Goal: Task Accomplishment & Management: Use online tool/utility

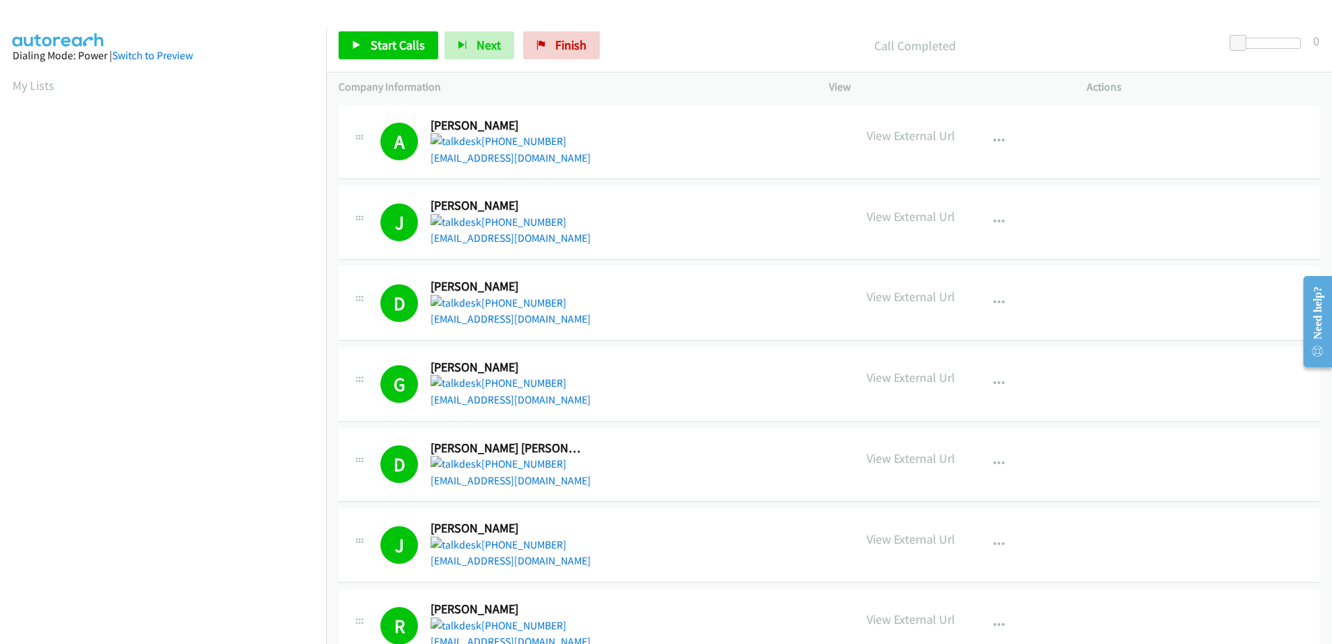
scroll to position [138, 0]
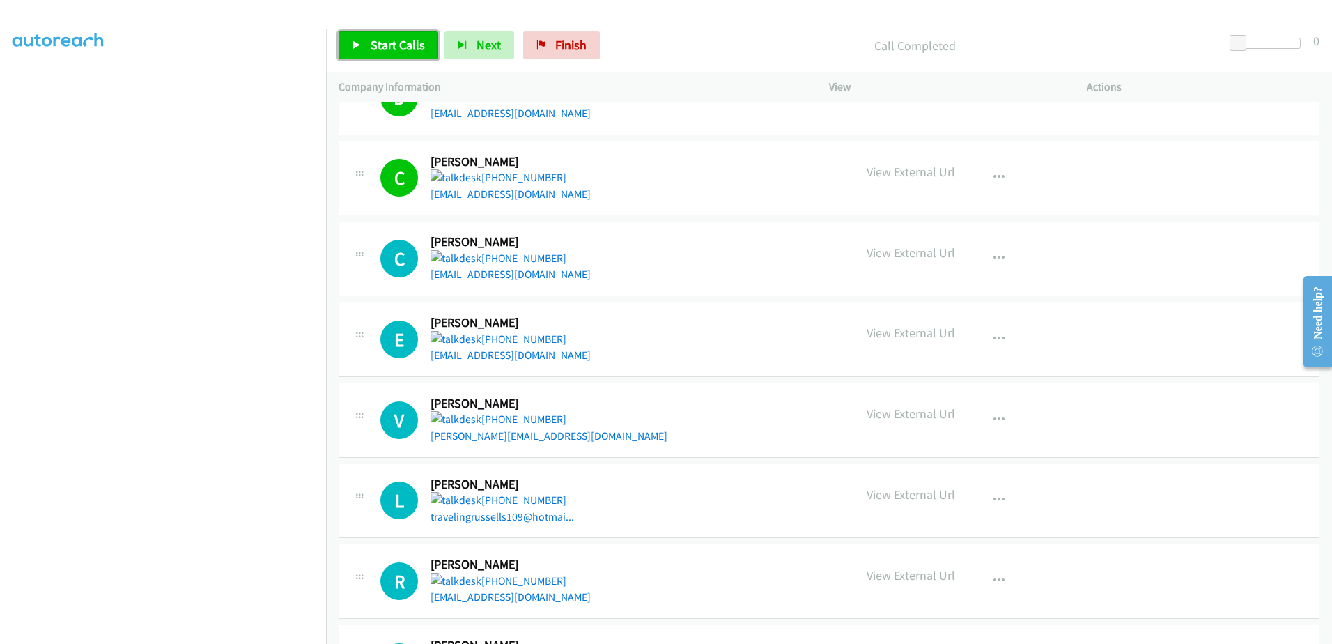
click at [377, 47] on span "Start Calls" at bounding box center [398, 45] width 54 height 16
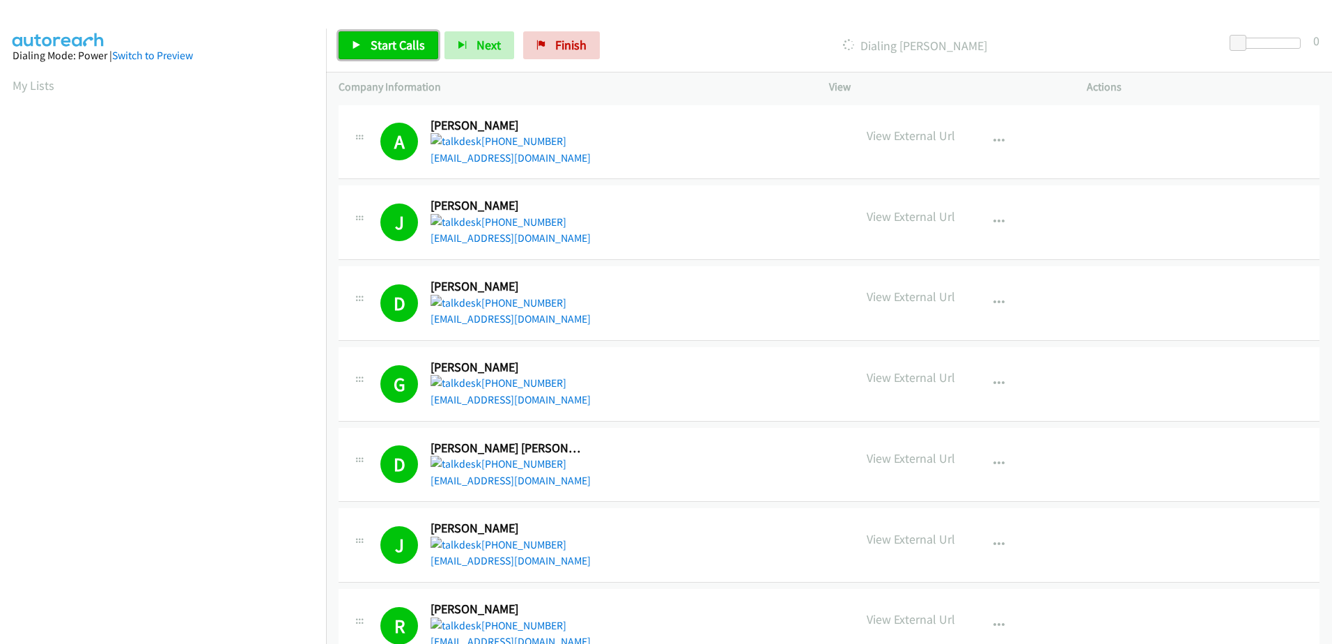
click at [419, 48] on span "Start Calls" at bounding box center [398, 45] width 54 height 16
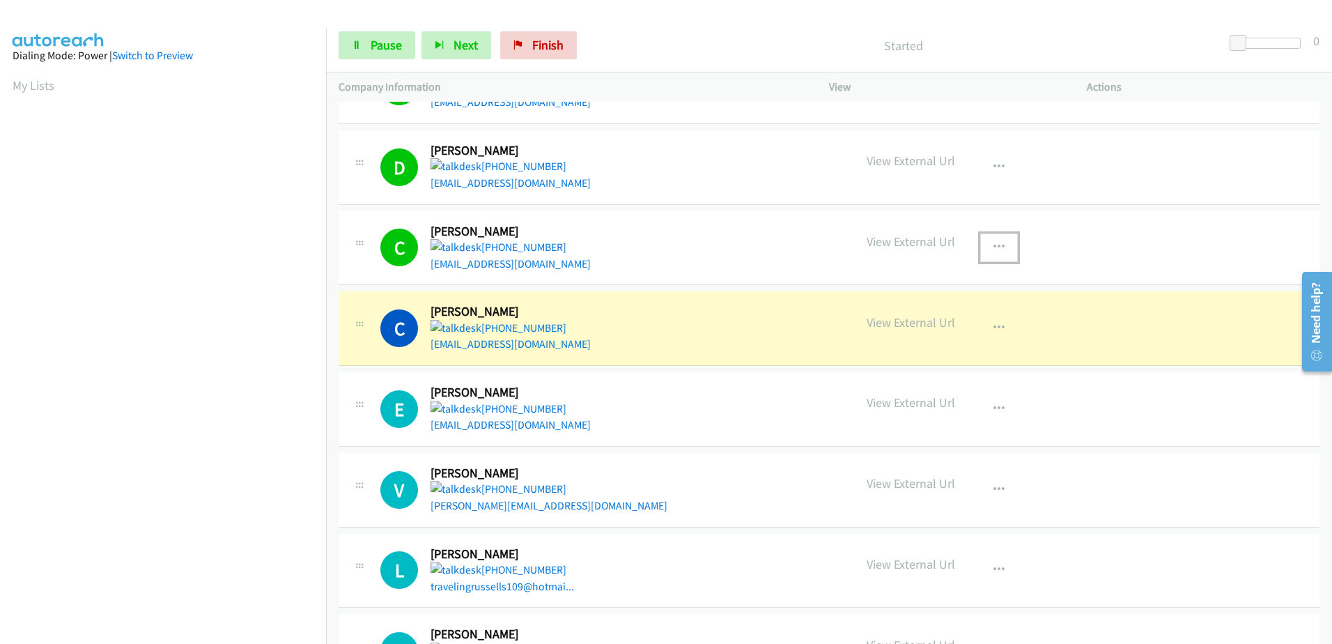
click at [986, 243] on button "button" at bounding box center [999, 247] width 38 height 28
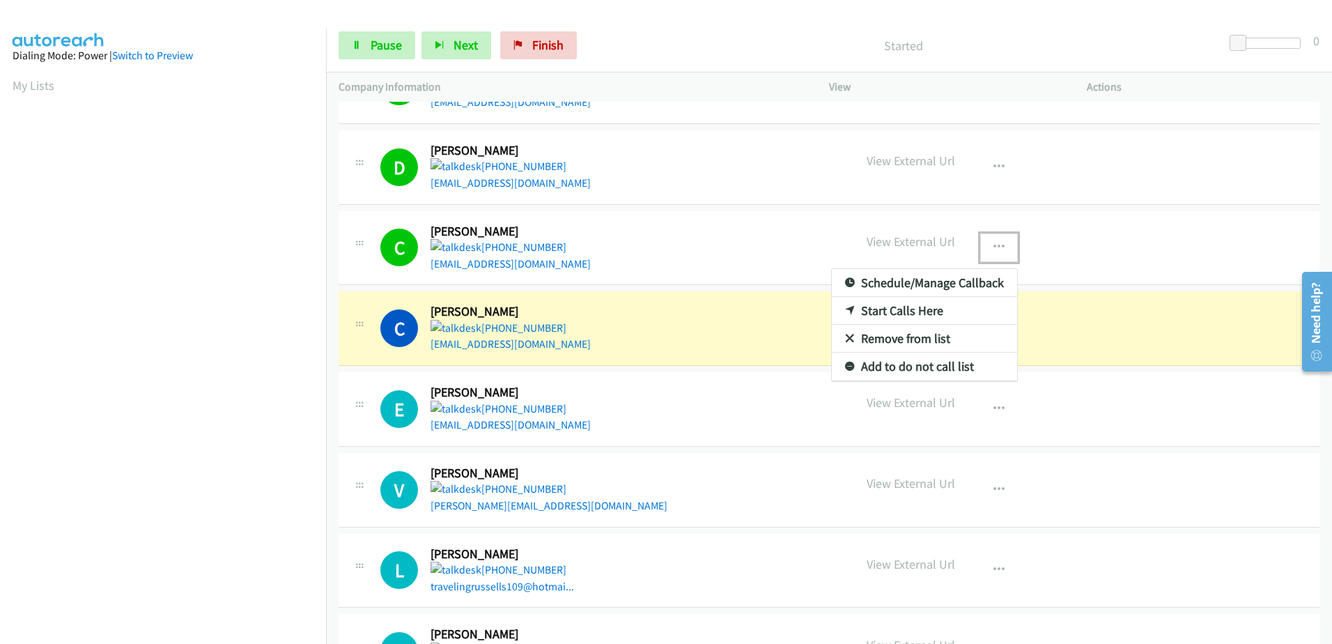
click at [922, 336] on link "Remove from list" at bounding box center [924, 339] width 185 height 28
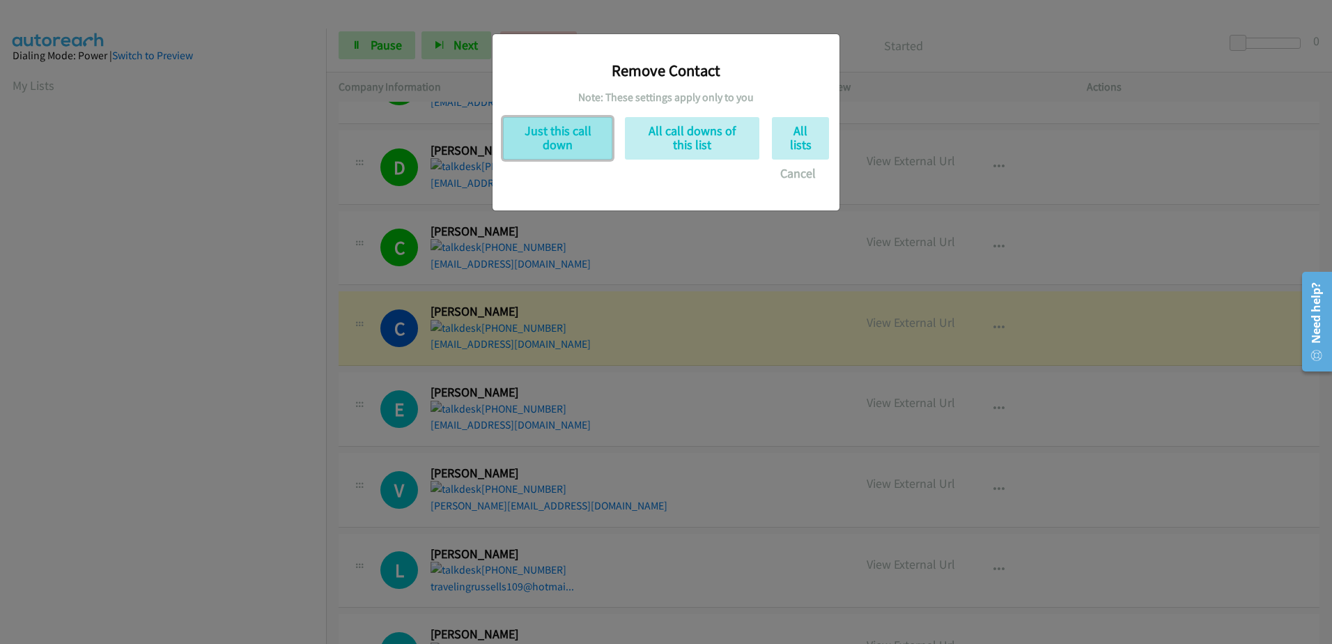
click at [523, 127] on button "Just this call down" at bounding box center [557, 138] width 109 height 43
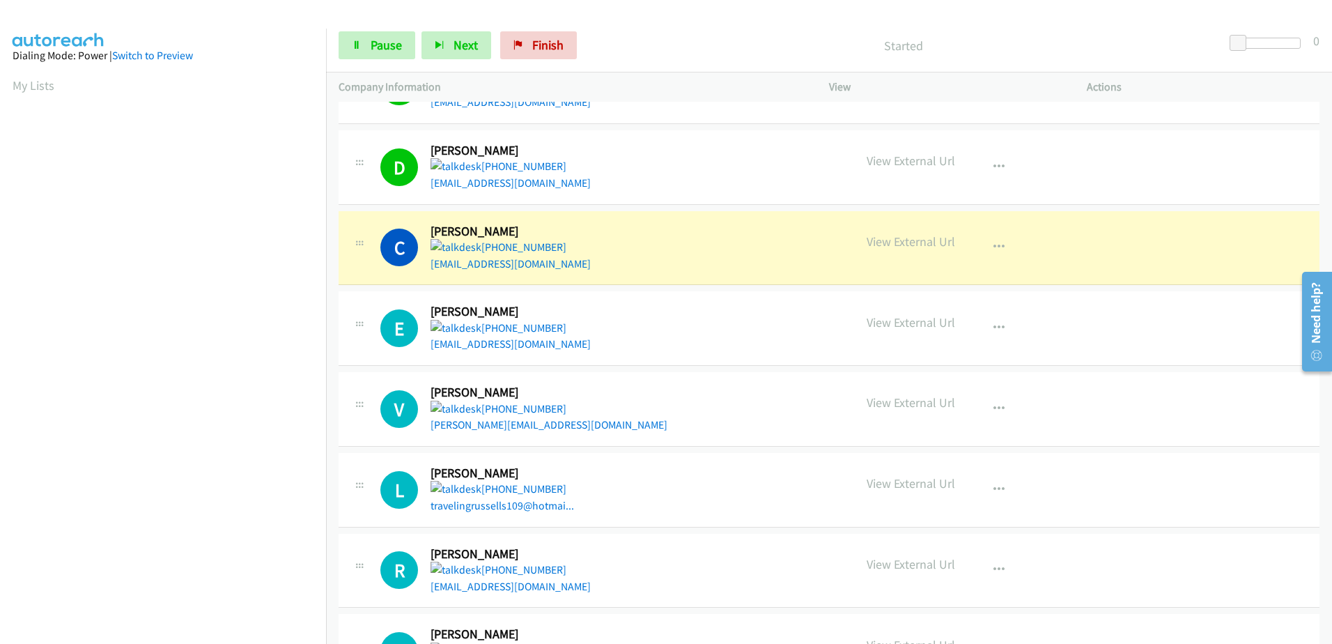
scroll to position [138, 0]
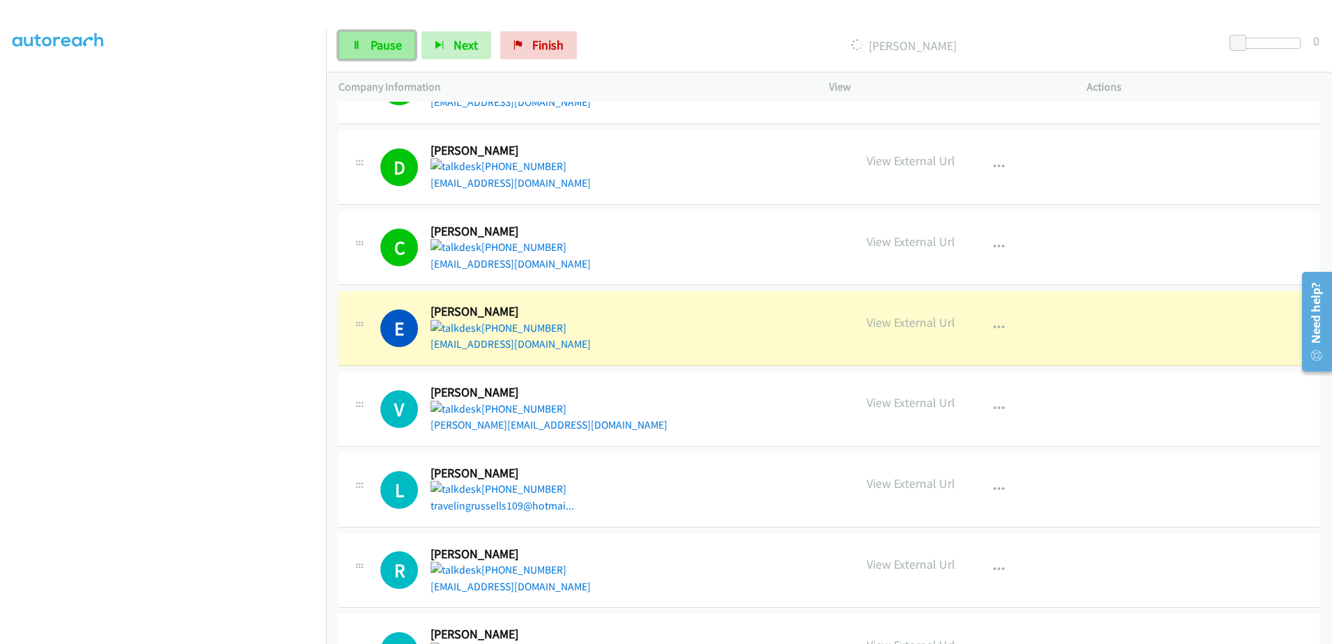
click at [379, 36] on link "Pause" at bounding box center [377, 45] width 77 height 28
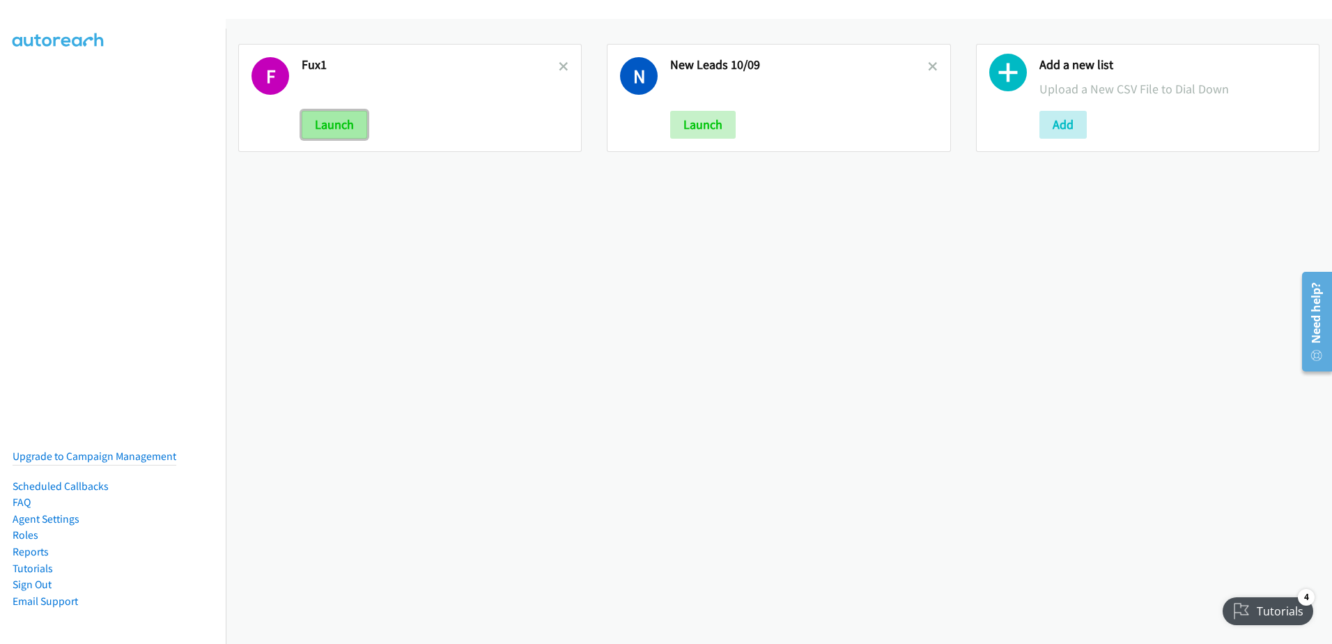
click at [342, 122] on button "Launch" at bounding box center [335, 125] width 66 height 28
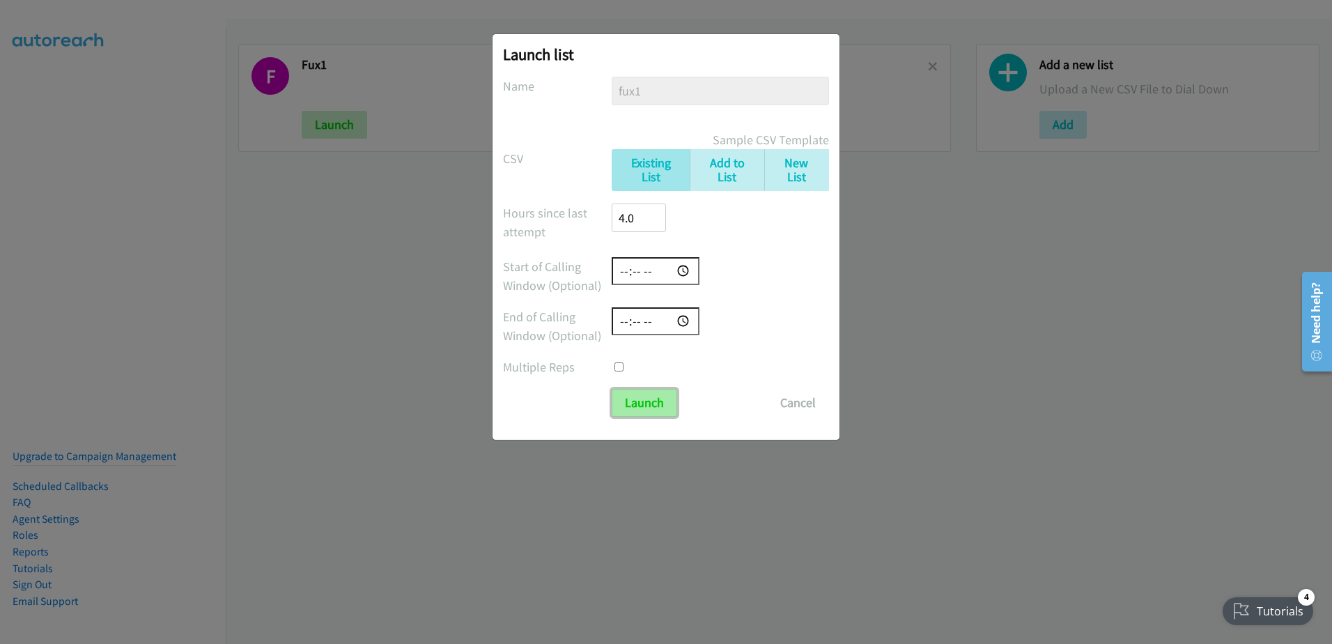
click at [651, 401] on input "Launch" at bounding box center [645, 403] width 66 height 28
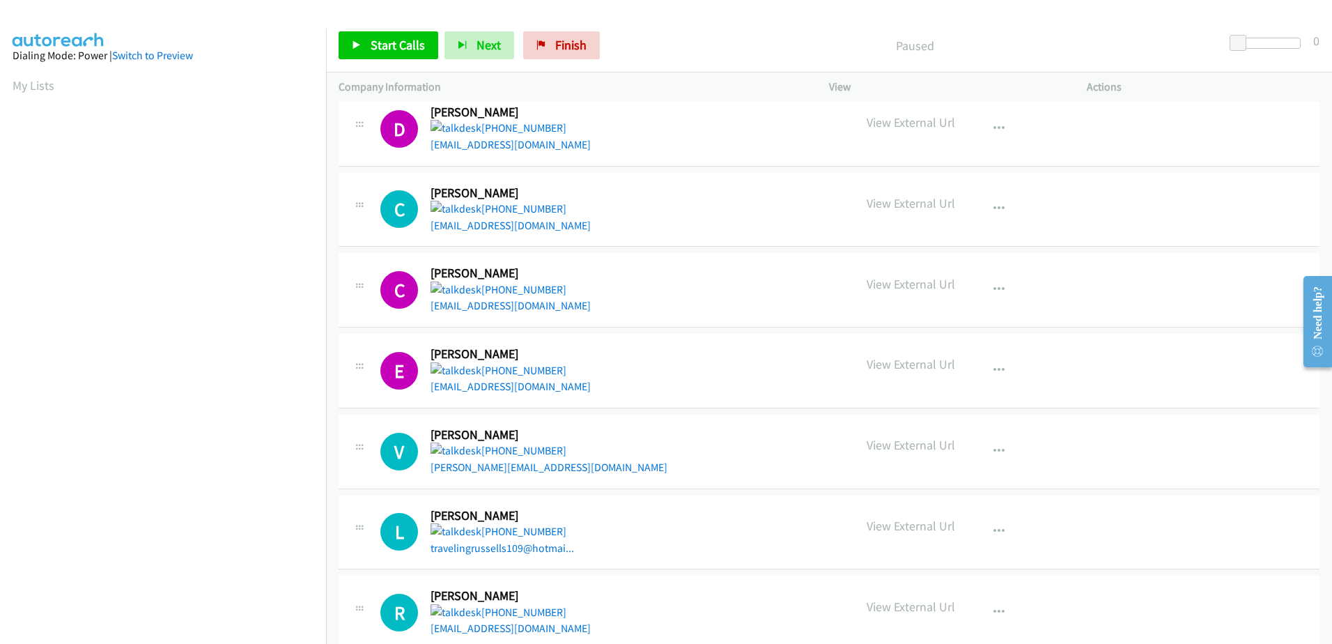
scroll to position [1115, 0]
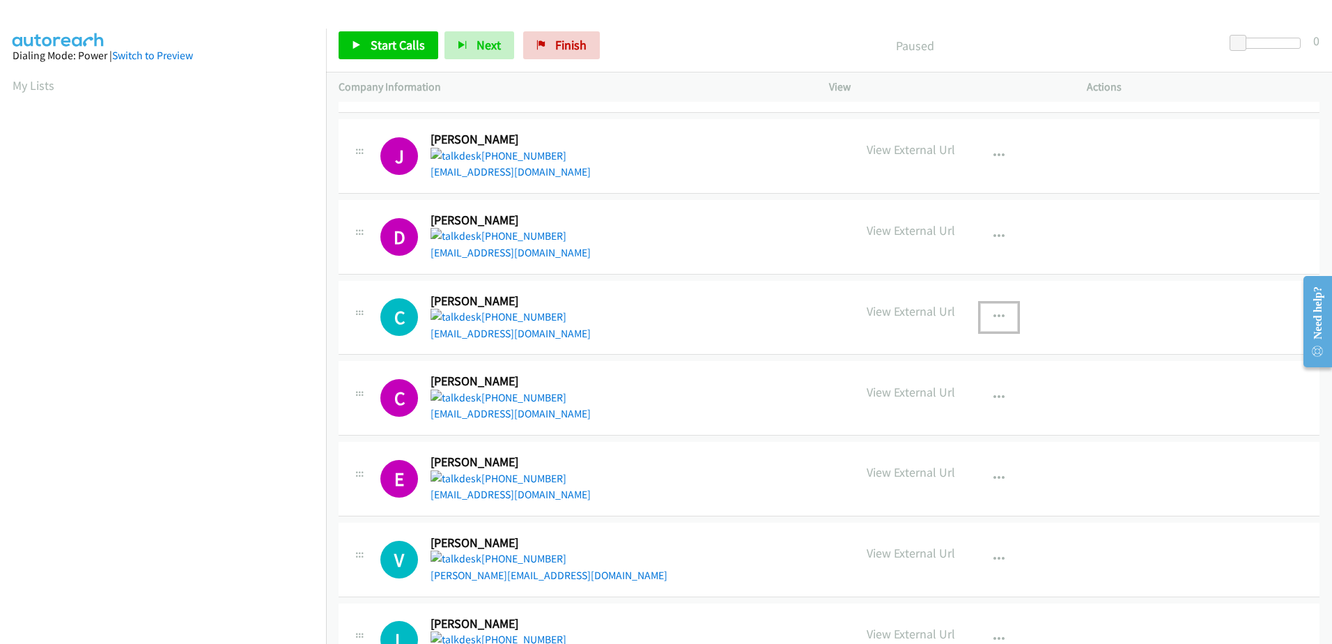
click at [999, 314] on button "button" at bounding box center [999, 317] width 38 height 28
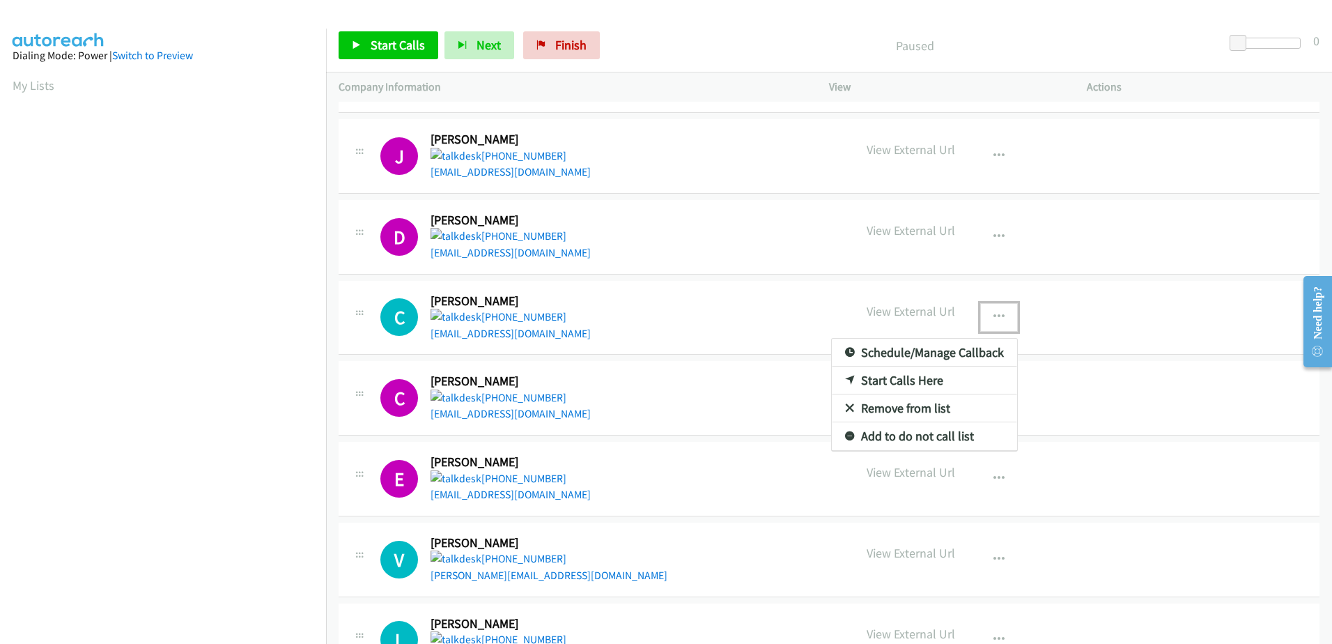
click at [880, 413] on link "Remove from list" at bounding box center [924, 408] width 185 height 28
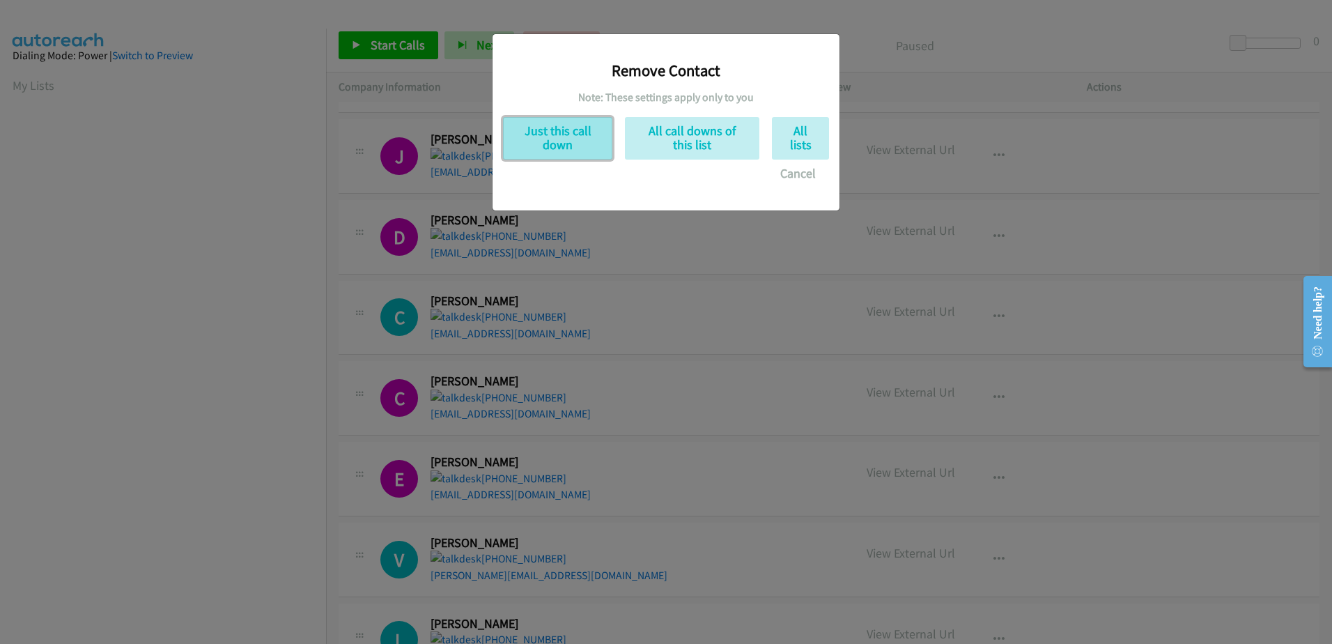
click at [541, 136] on button "Just this call down" at bounding box center [557, 138] width 109 height 43
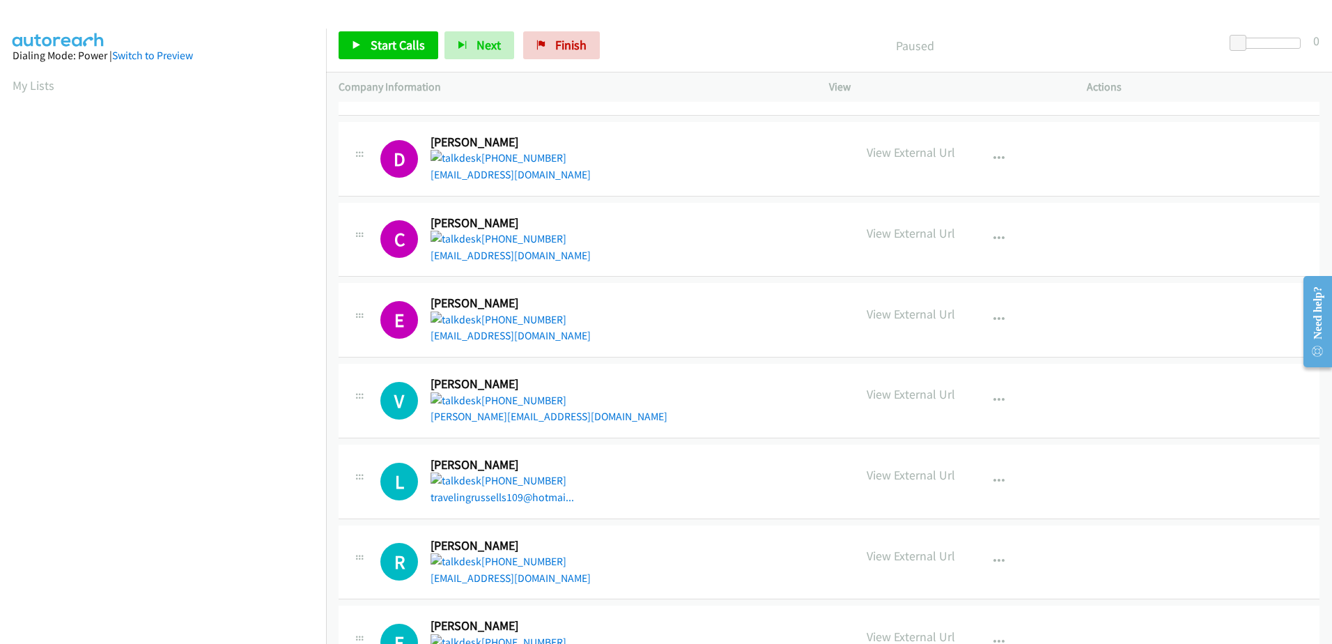
scroll to position [1324, 0]
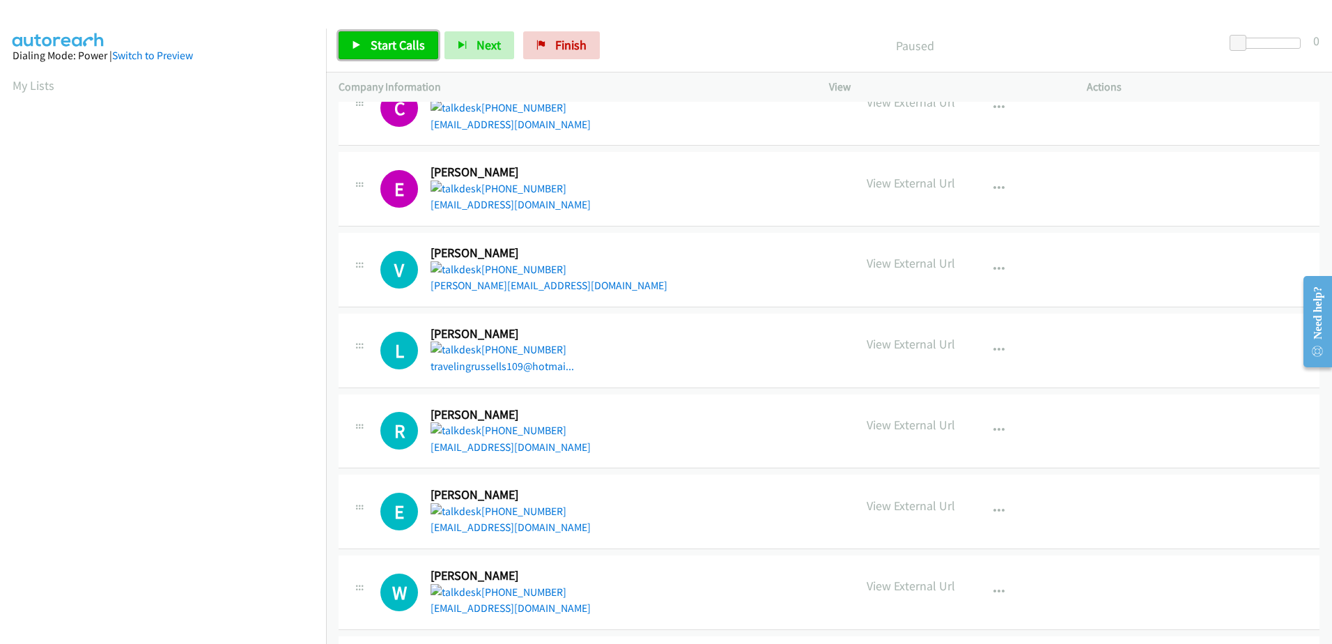
click at [376, 43] on span "Start Calls" at bounding box center [398, 45] width 54 height 16
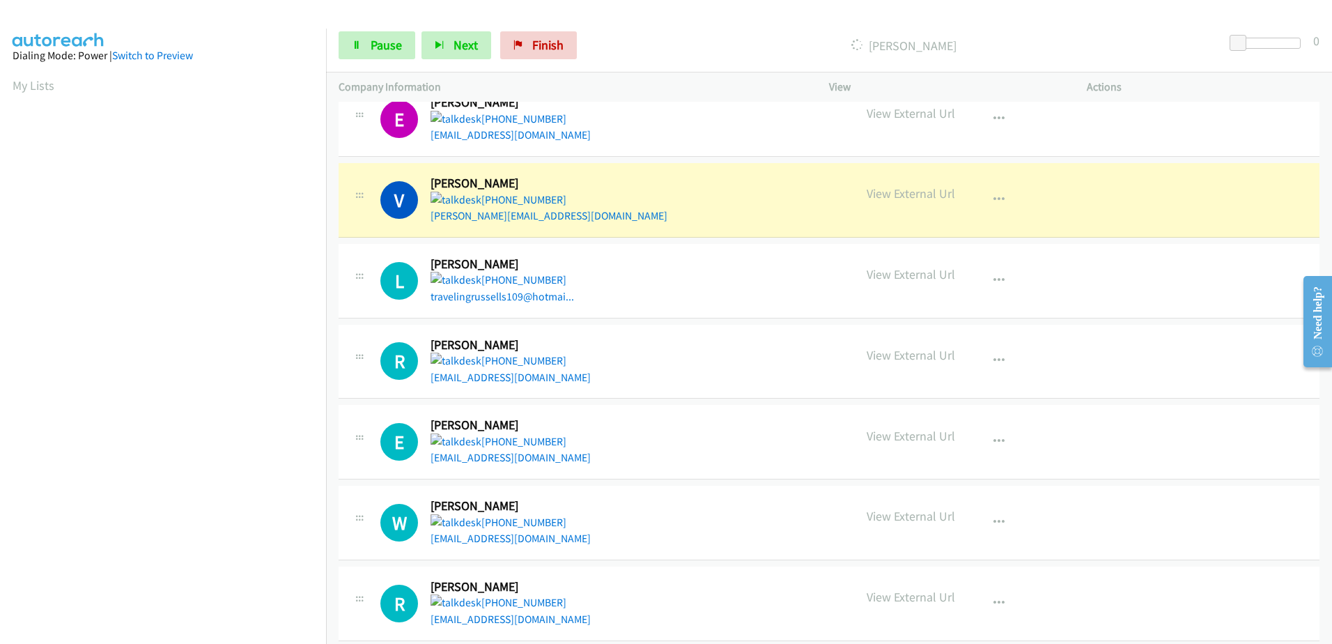
scroll to position [138, 0]
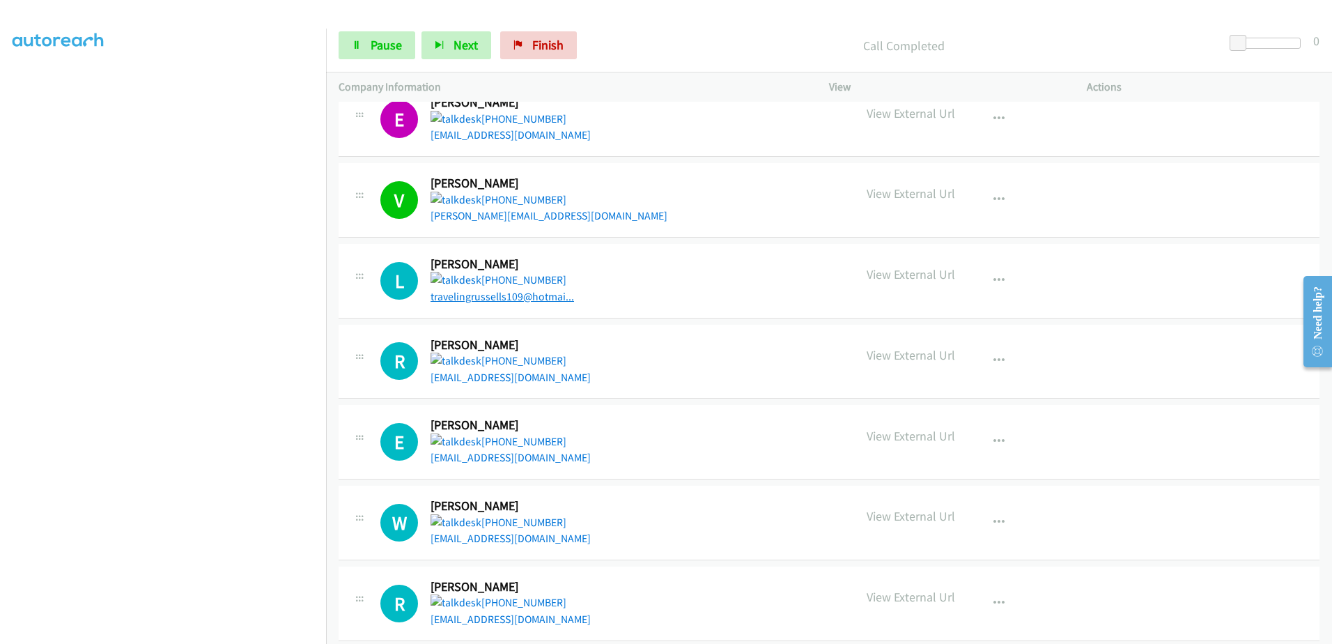
drag, startPoint x: 499, startPoint y: 303, endPoint x: 500, endPoint y: 294, distance: 9.2
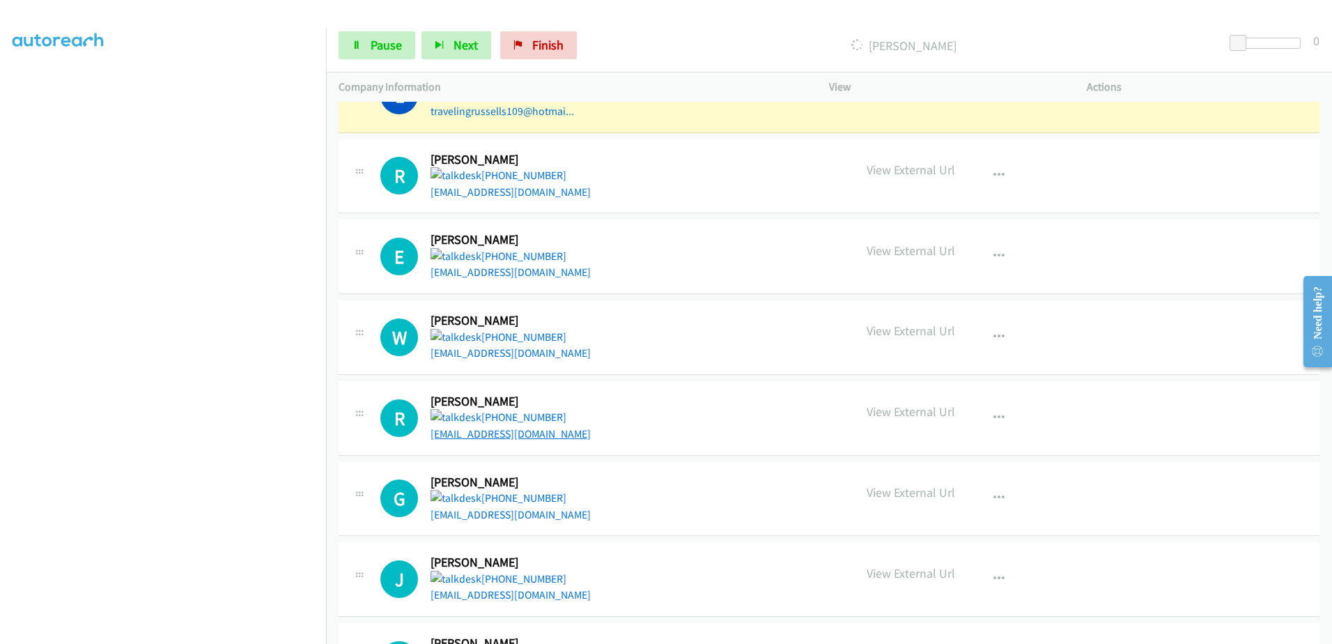
scroll to position [1603, 0]
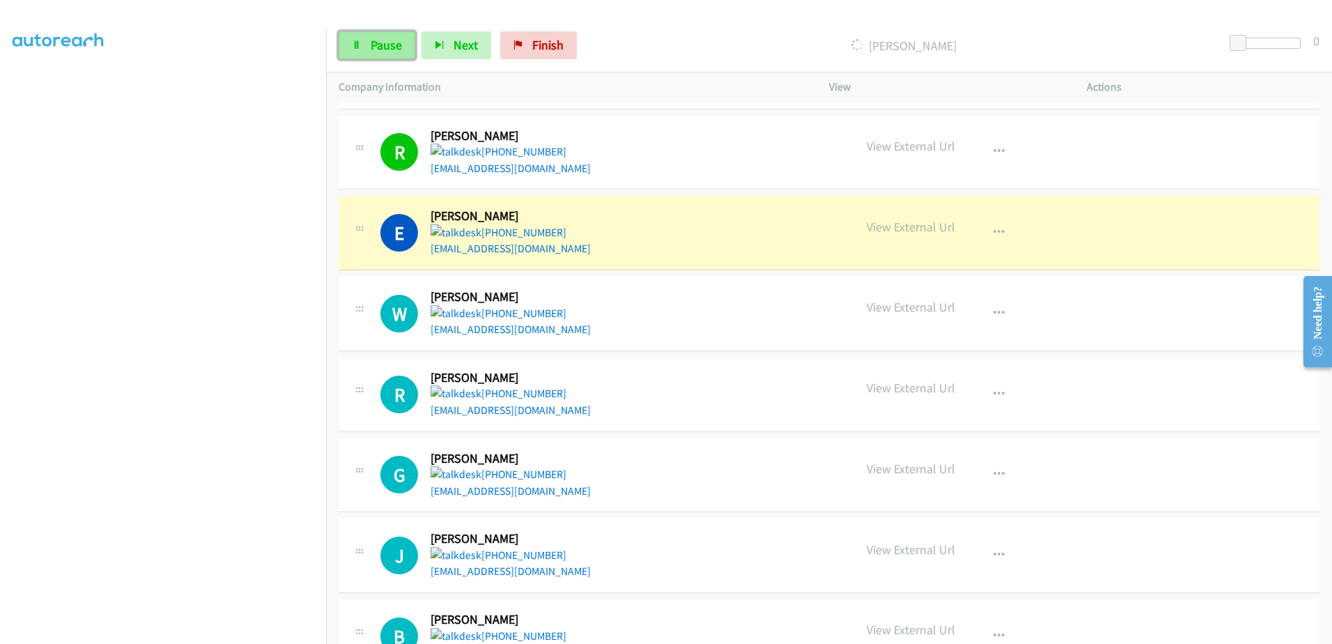
click at [366, 49] on link "Pause" at bounding box center [377, 45] width 77 height 28
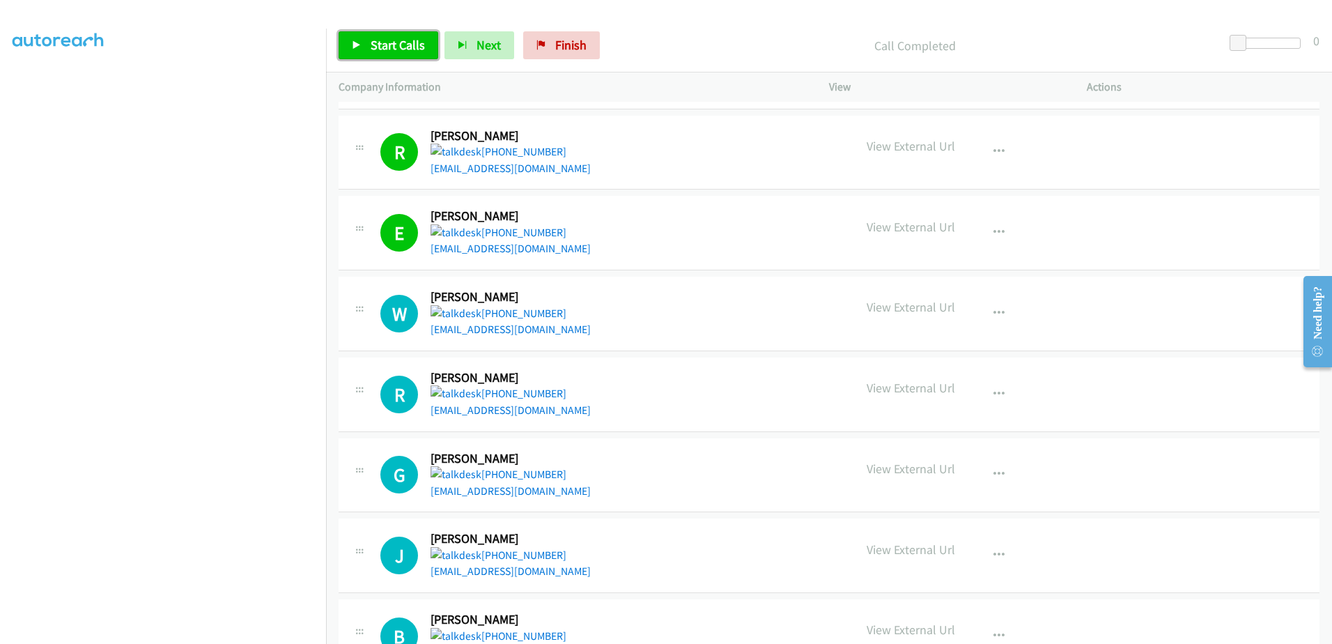
drag, startPoint x: 415, startPoint y: 49, endPoint x: 439, endPoint y: 67, distance: 30.4
click at [415, 49] on span "Start Calls" at bounding box center [398, 45] width 54 height 16
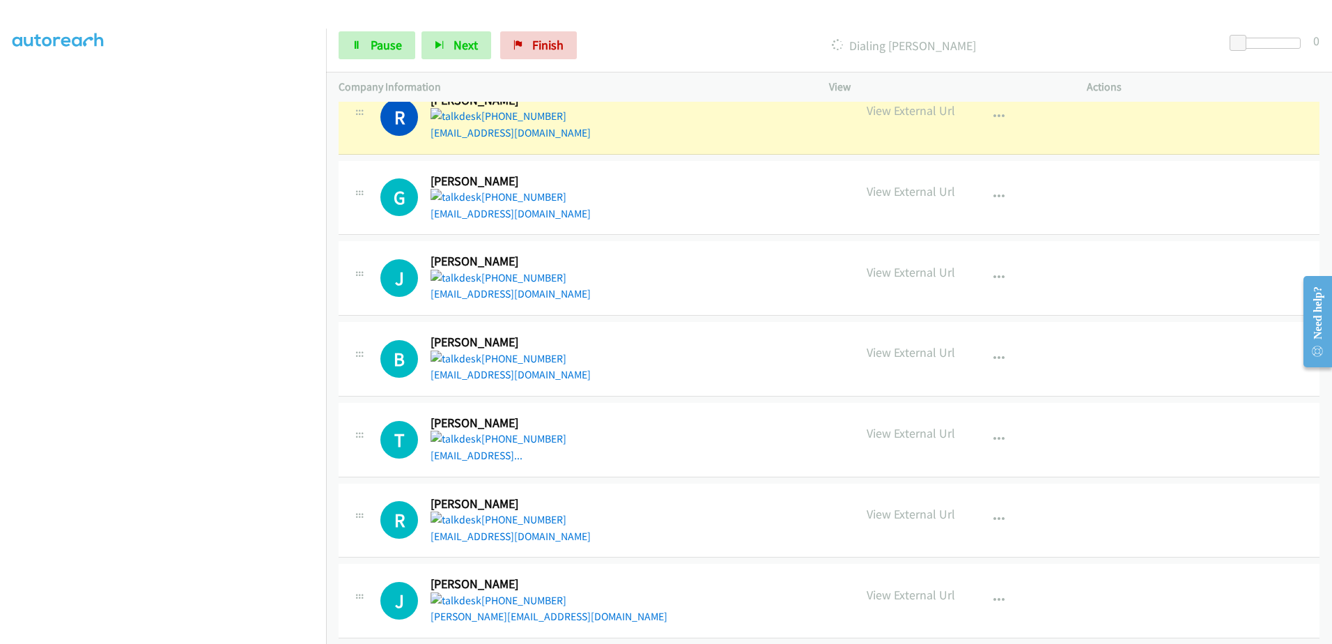
scroll to position [1881, 0]
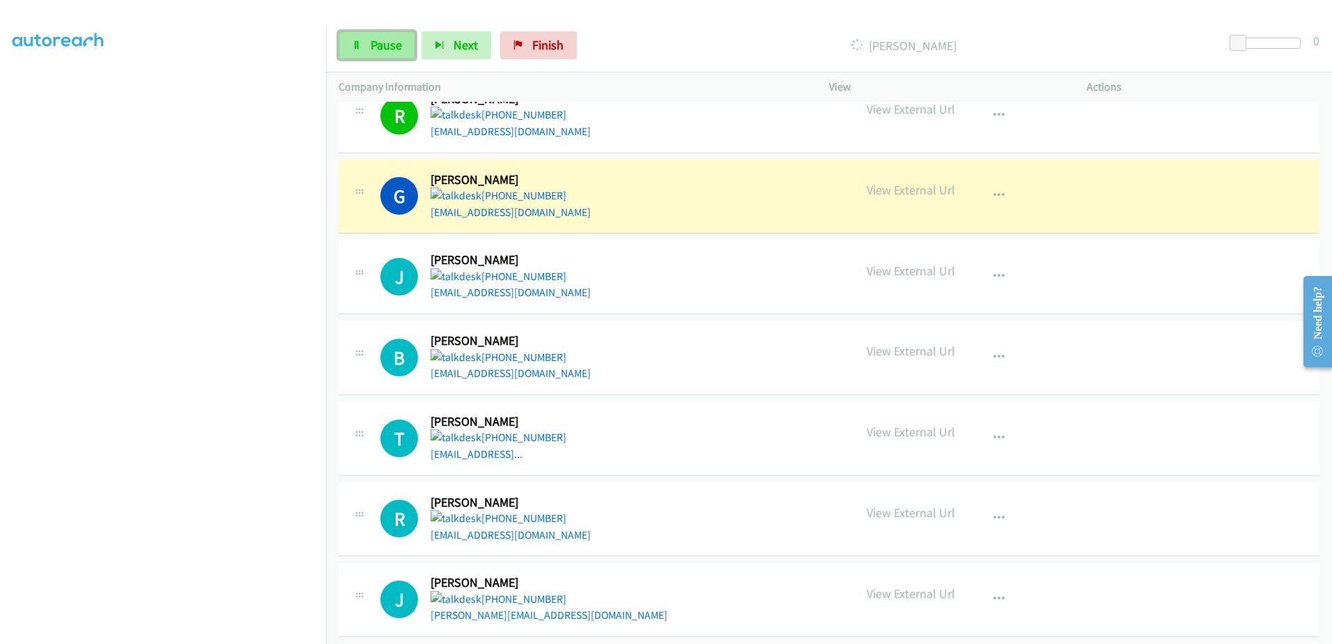
drag, startPoint x: 369, startPoint y: 45, endPoint x: 376, endPoint y: 44, distance: 7.8
click at [369, 45] on link "Pause" at bounding box center [377, 45] width 77 height 28
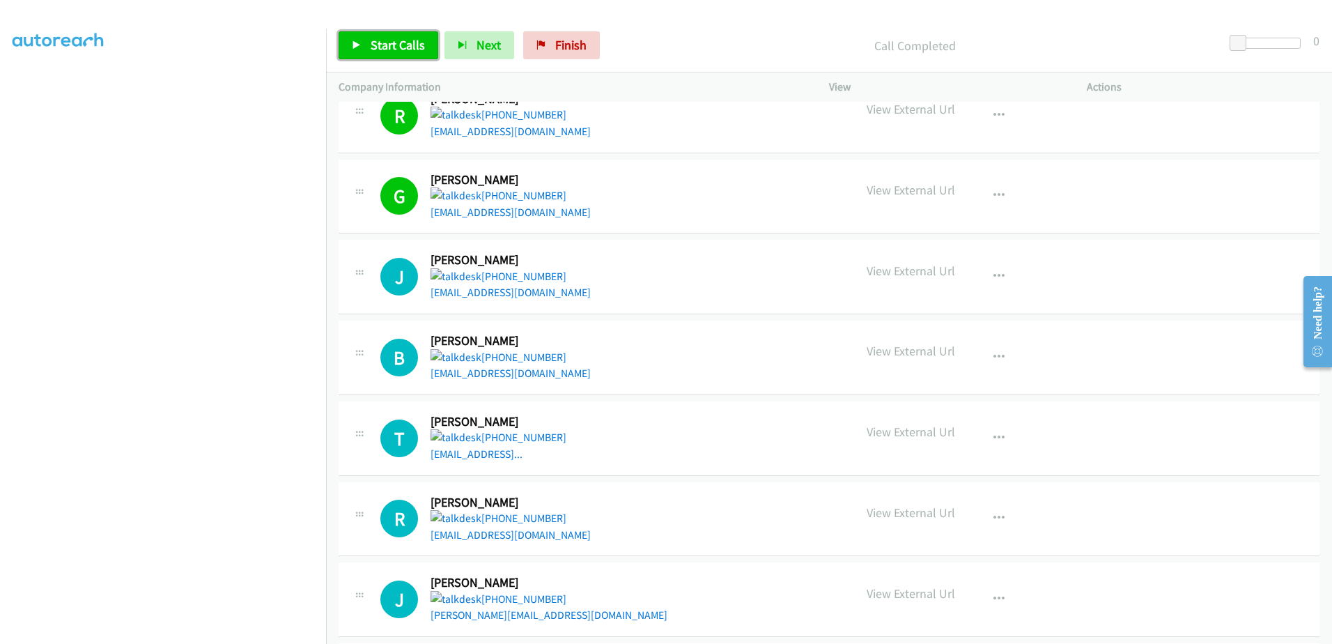
click at [380, 36] on link "Start Calls" at bounding box center [389, 45] width 100 height 28
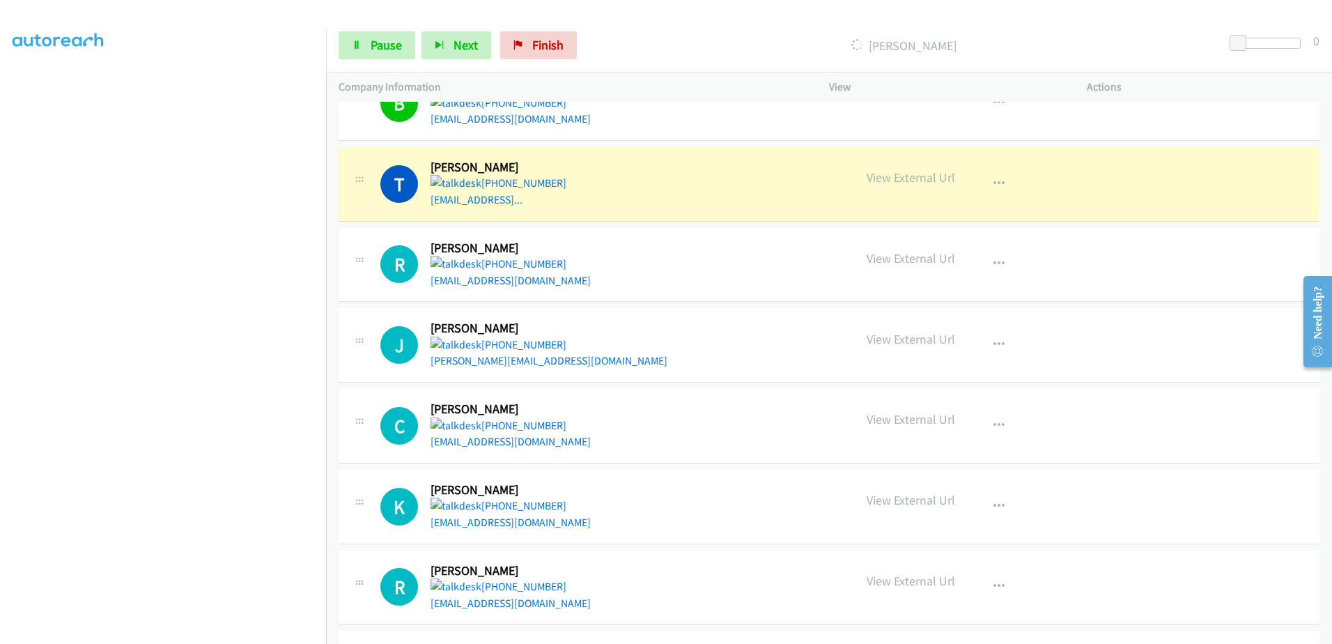
scroll to position [2160, 0]
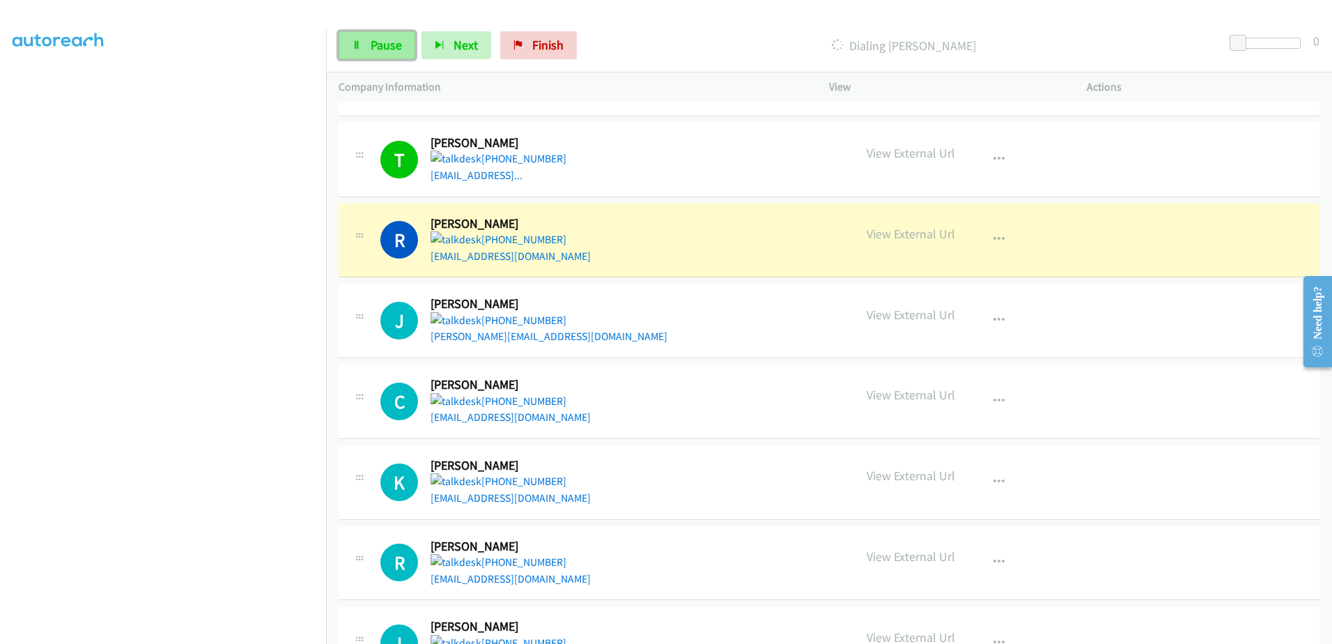
click at [357, 41] on icon at bounding box center [357, 46] width 10 height 10
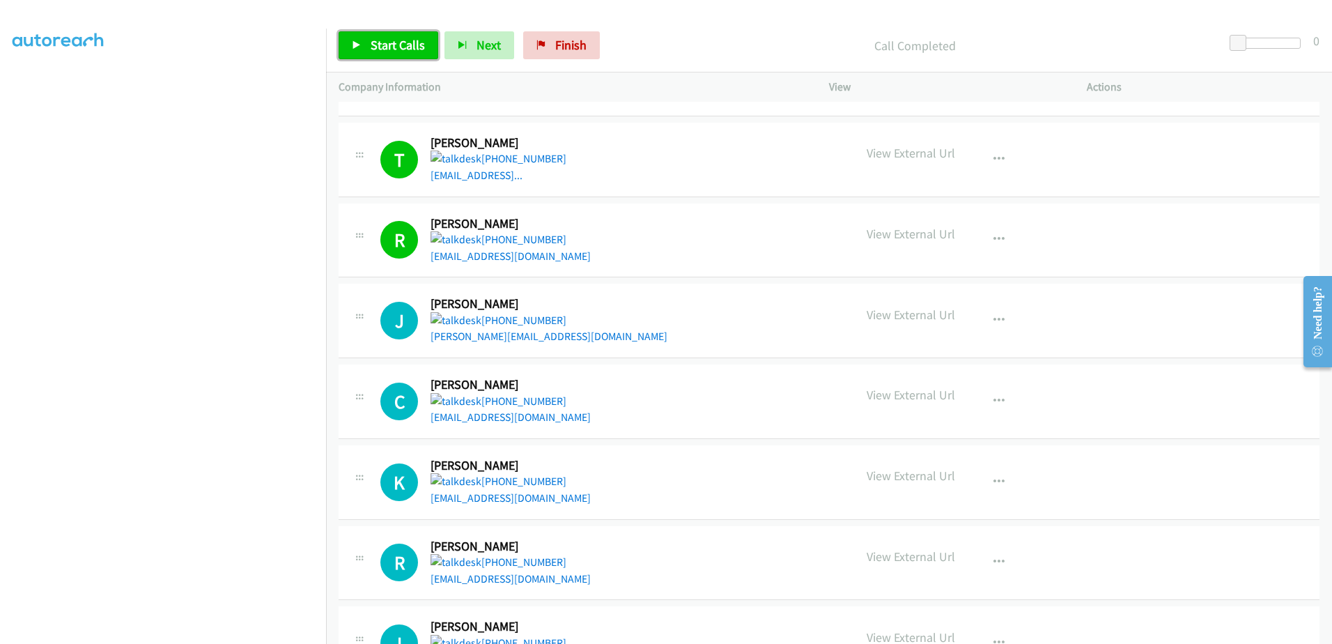
click at [396, 48] on span "Start Calls" at bounding box center [398, 45] width 54 height 16
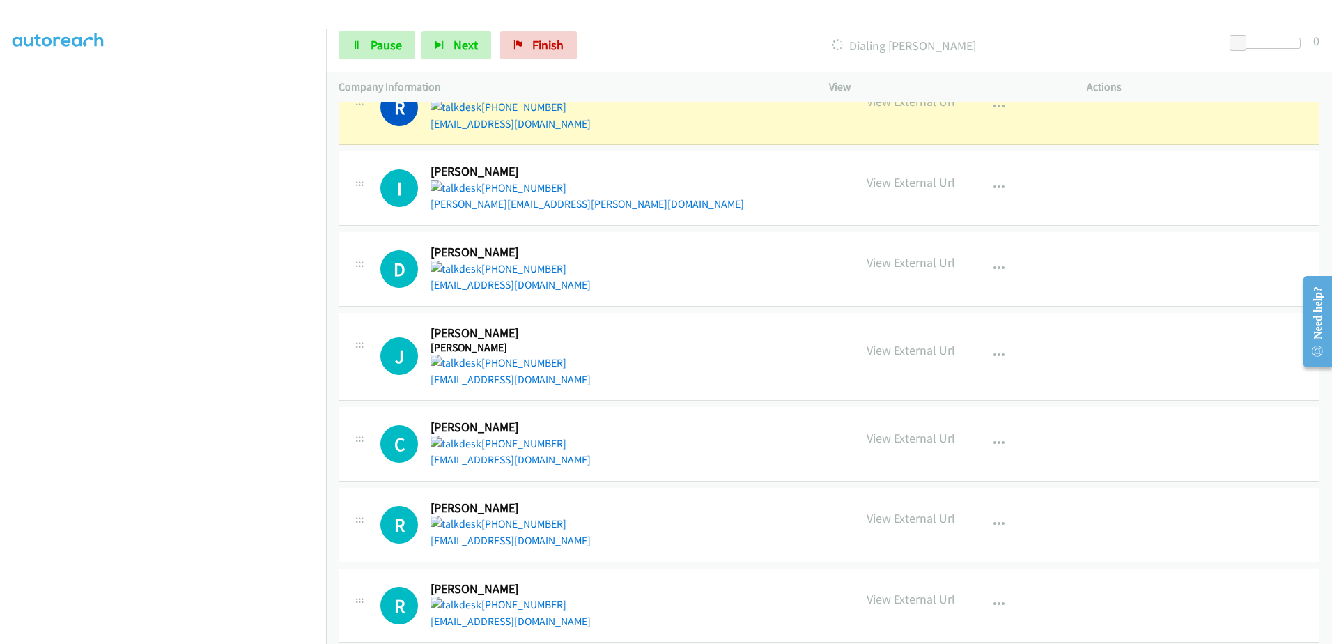
scroll to position [2635, 0]
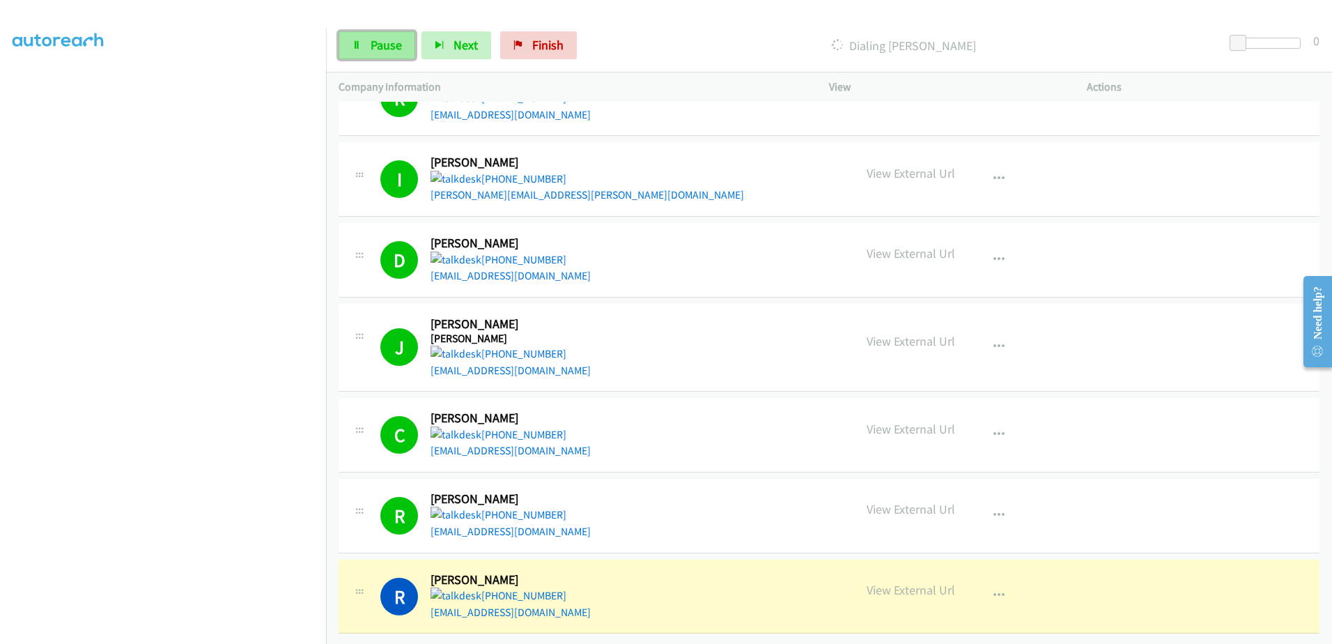
drag, startPoint x: 392, startPoint y: 40, endPoint x: 922, endPoint y: 187, distance: 549.8
click at [392, 39] on span "Pause" at bounding box center [386, 45] width 31 height 16
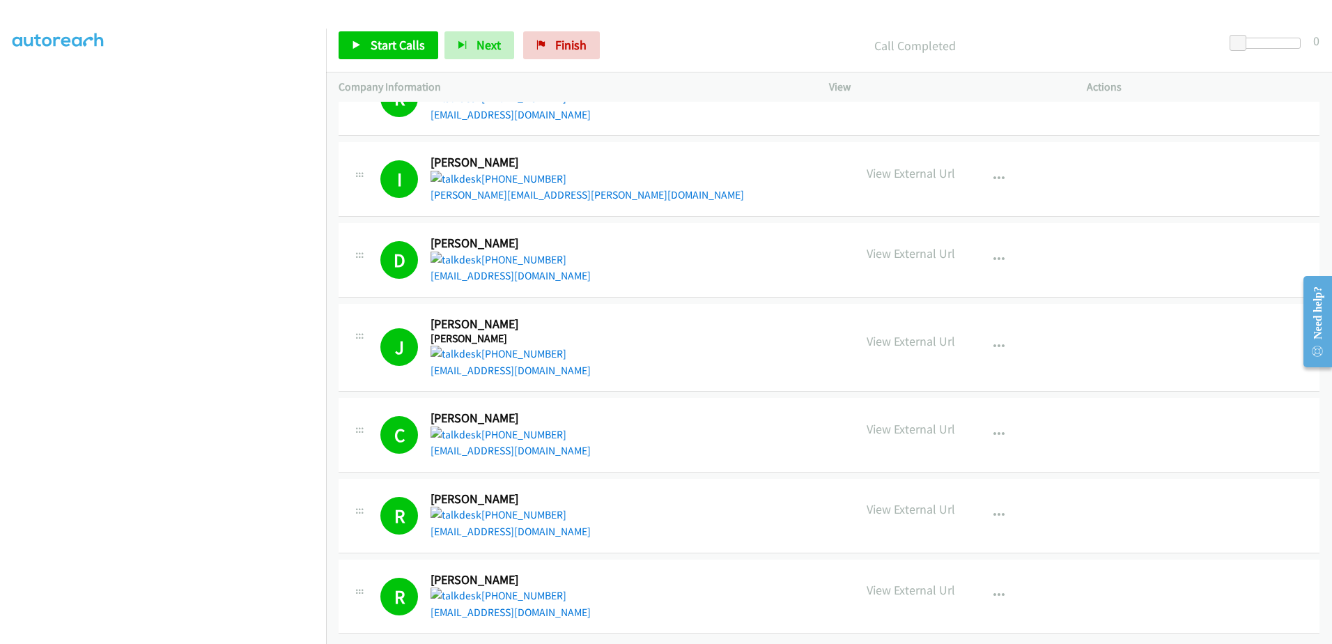
scroll to position [108, 0]
